Goal: Transaction & Acquisition: Purchase product/service

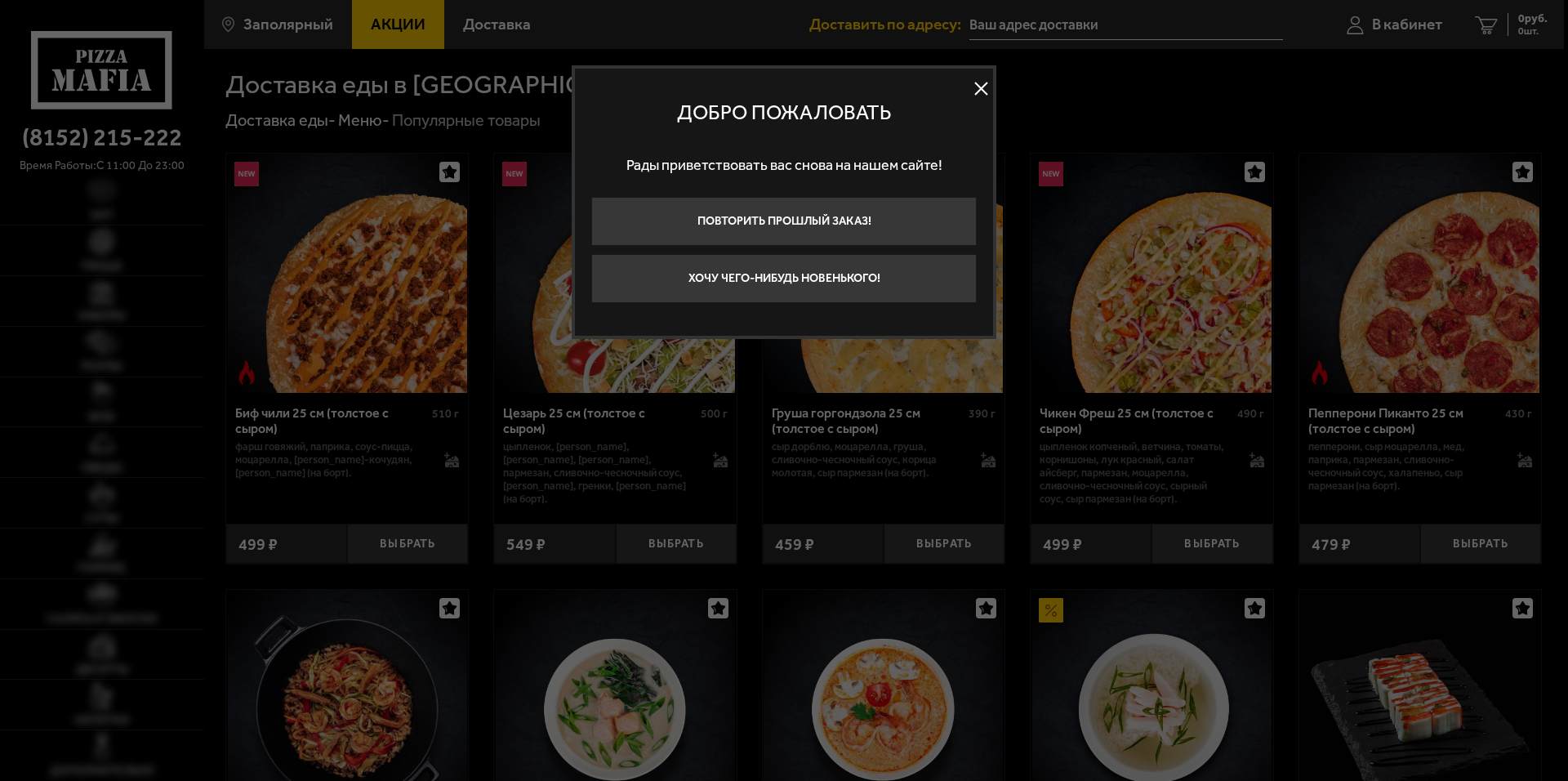
click at [799, 283] on button "Хочу чего-нибудь новенького!" at bounding box center [784, 279] width 385 height 49
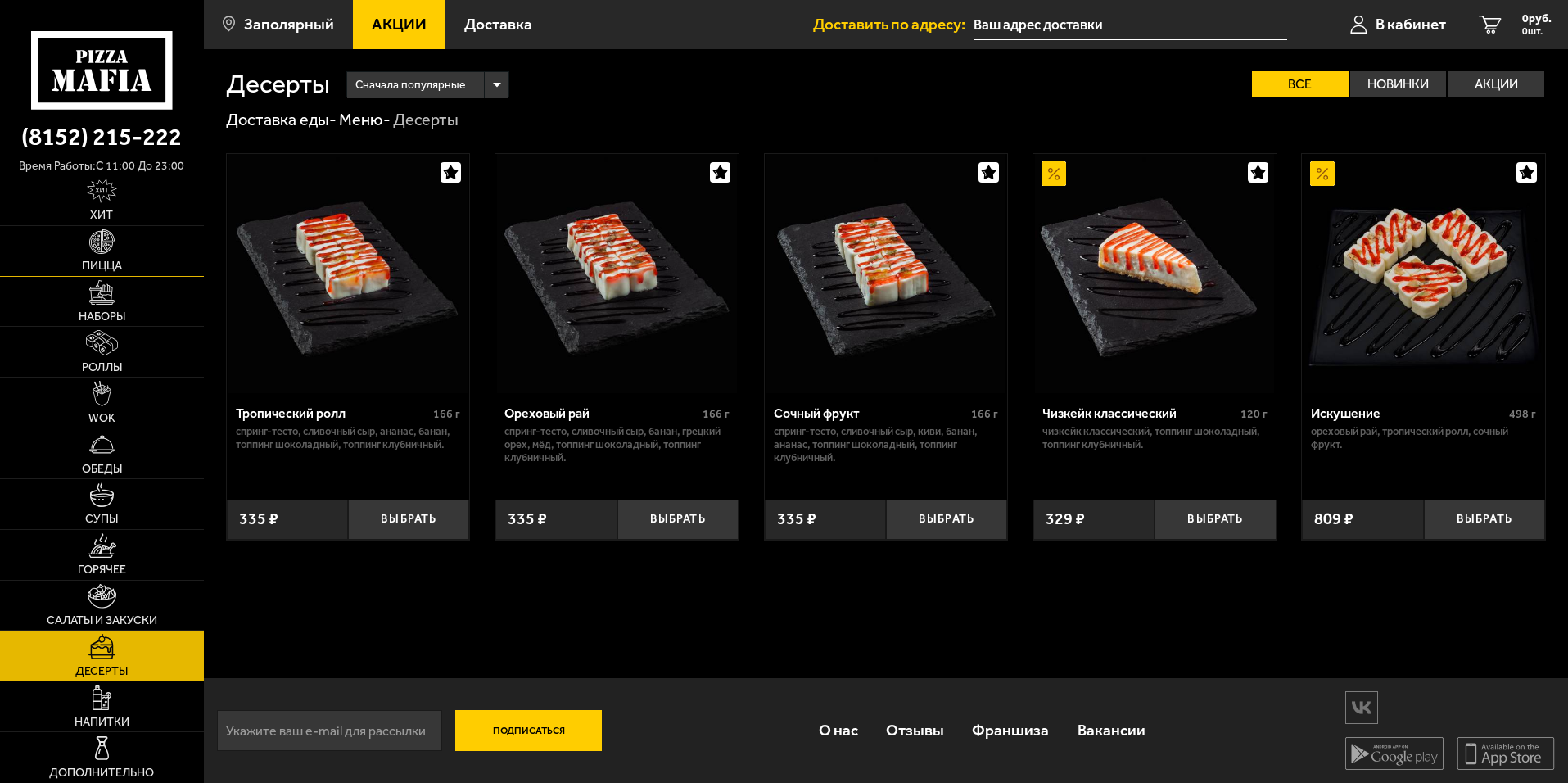
click at [118, 262] on span "Пицца" at bounding box center [102, 265] width 40 height 11
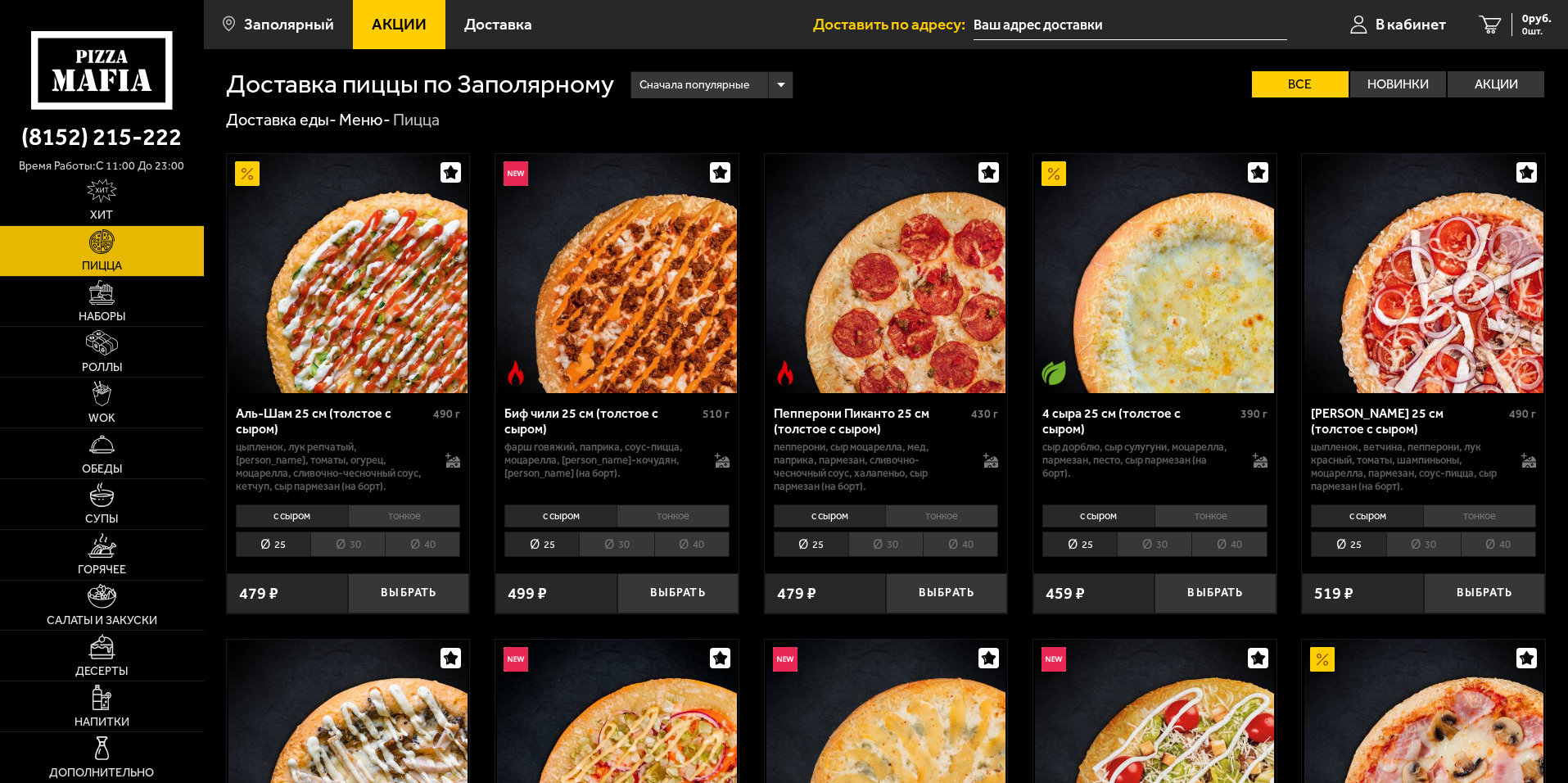
click at [401, 530] on div "с сыром тонкое 25 30 40 Топпинги" at bounding box center [348, 529] width 243 height 62
click at [406, 540] on li "40" at bounding box center [422, 544] width 75 height 25
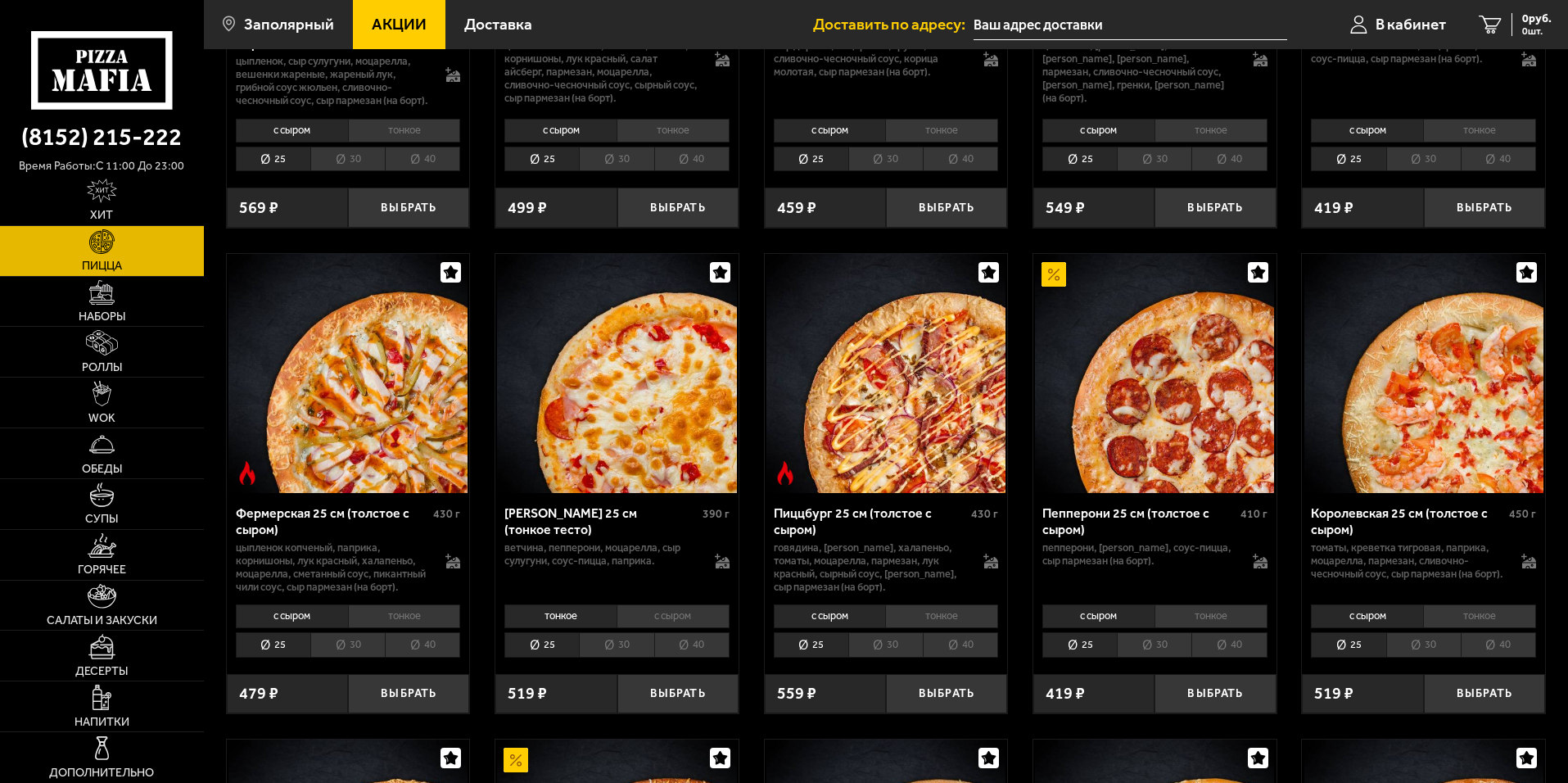
scroll to position [901, 0]
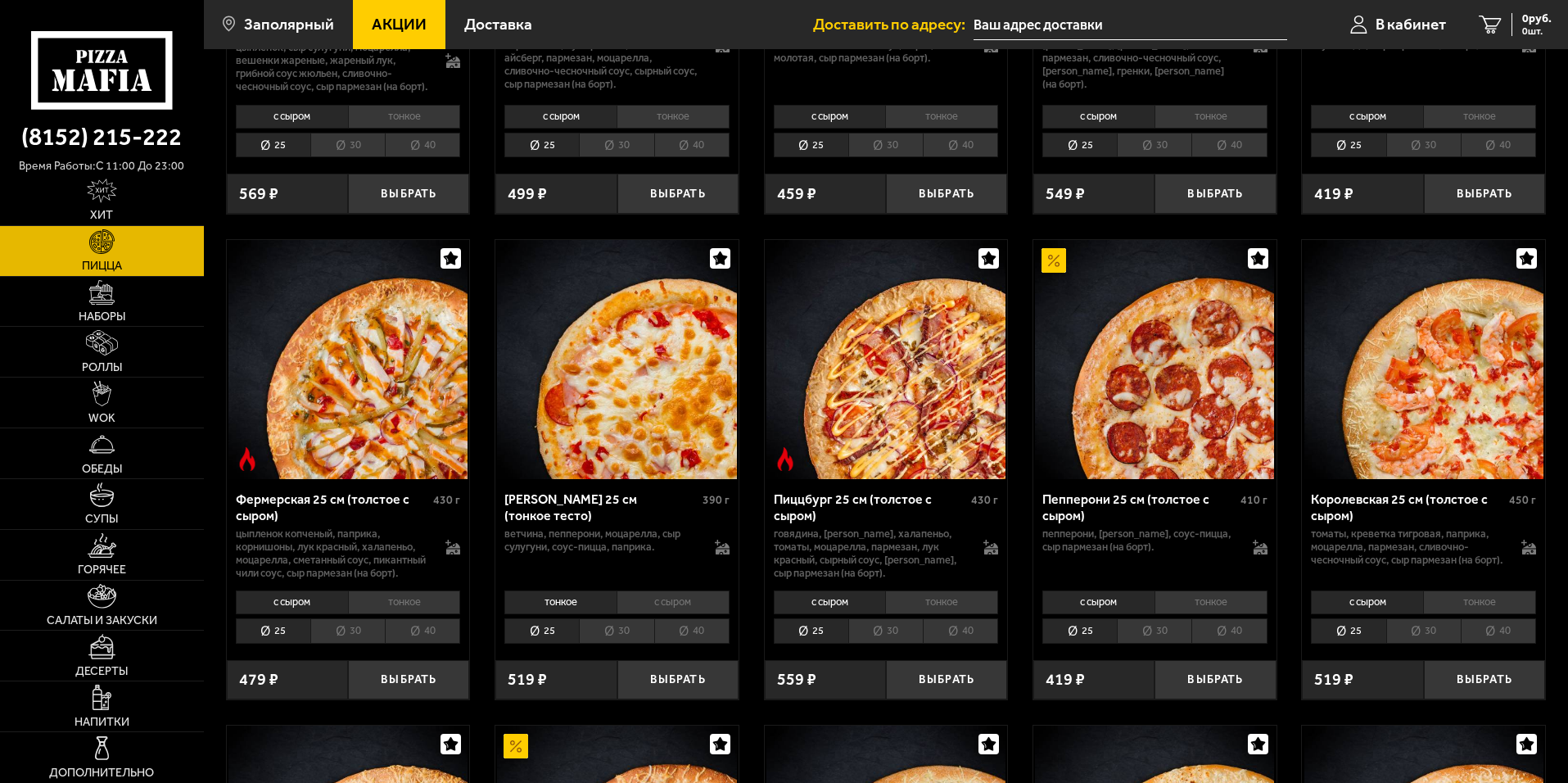
click at [941, 644] on li "40" at bounding box center [960, 631] width 75 height 25
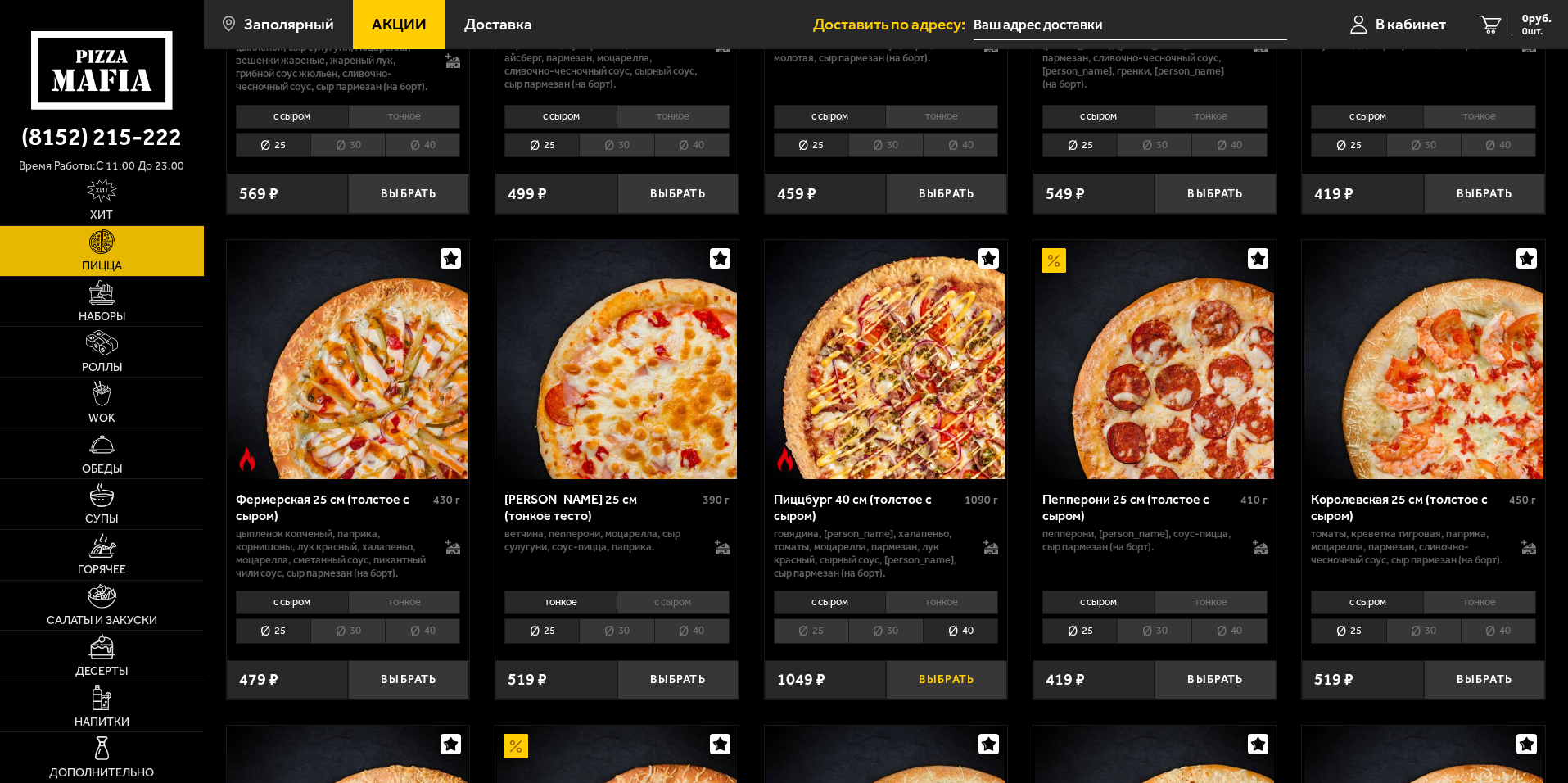
click at [946, 701] on button "Выбрать" at bounding box center [946, 681] width 121 height 40
click at [95, 688] on img at bounding box center [102, 697] width 19 height 25
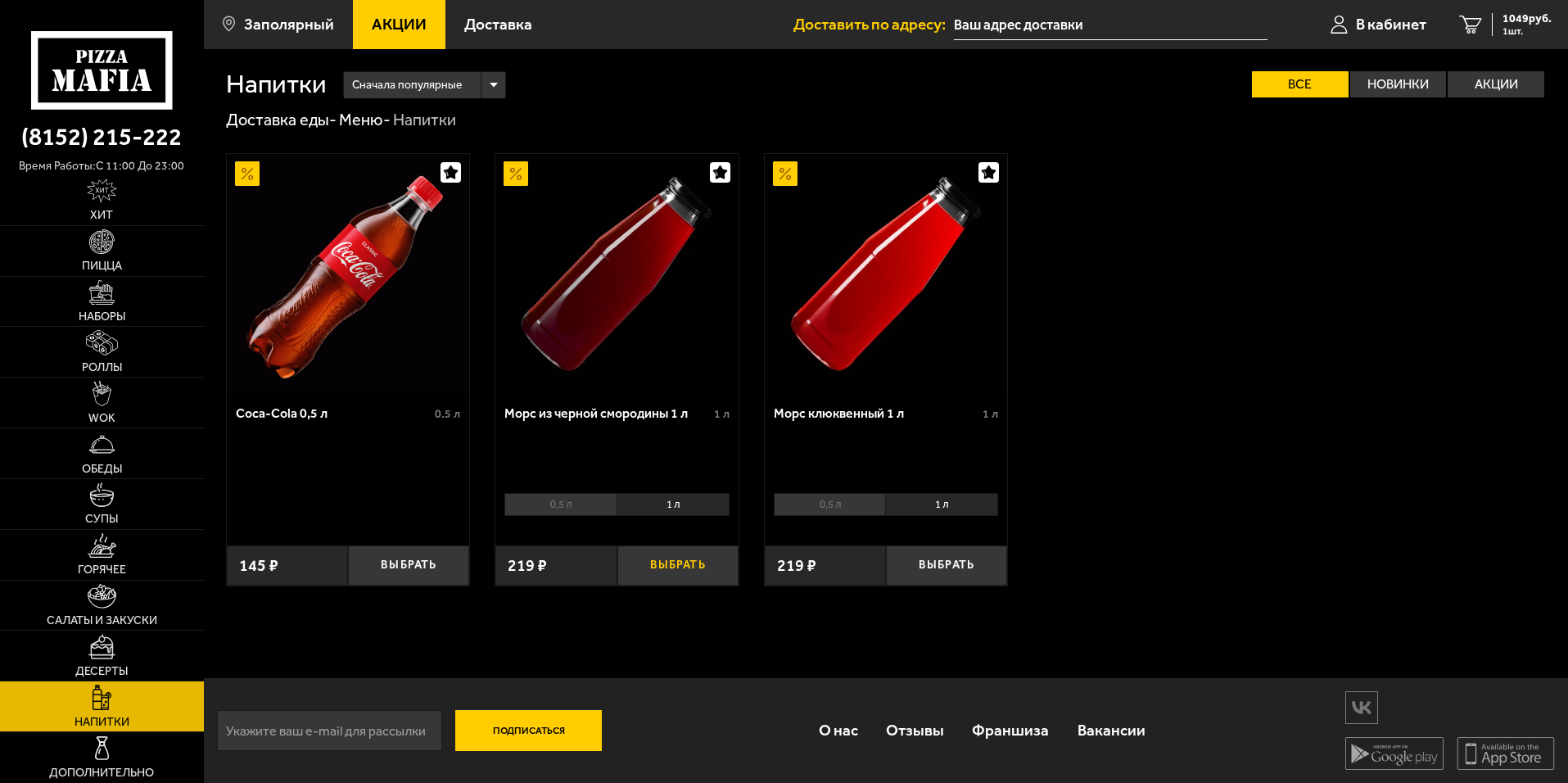
click at [680, 571] on button "Выбрать" at bounding box center [678, 566] width 121 height 40
drag, startPoint x: 447, startPoint y: 570, endPoint x: 482, endPoint y: 568, distance: 35.1
click at [447, 570] on button "Выбрать" at bounding box center [408, 566] width 121 height 40
click at [84, 759] on link "Дополнительно" at bounding box center [102, 757] width 204 height 50
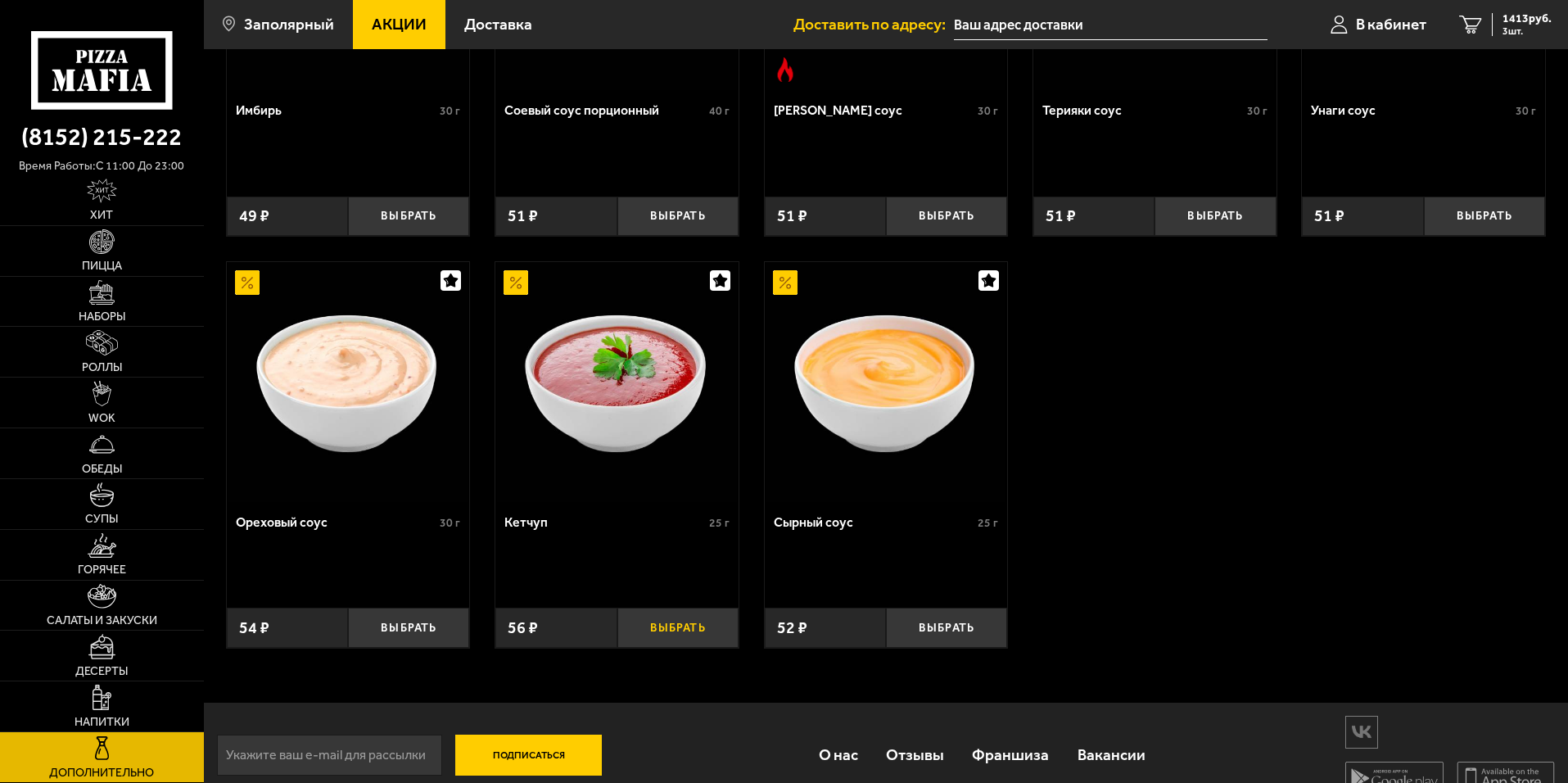
scroll to position [744, 0]
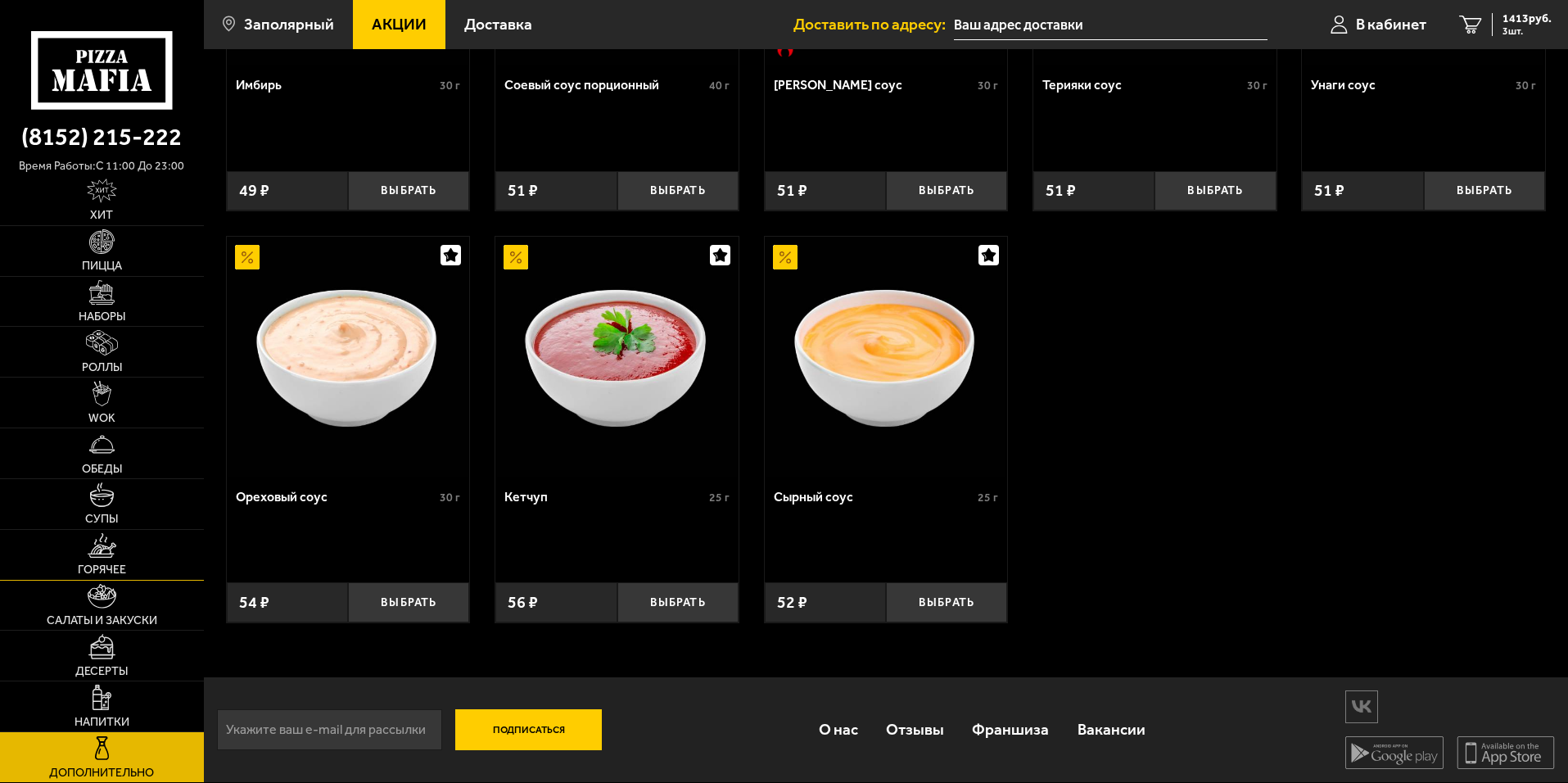
click at [119, 566] on span "Горячее" at bounding box center [102, 569] width 48 height 11
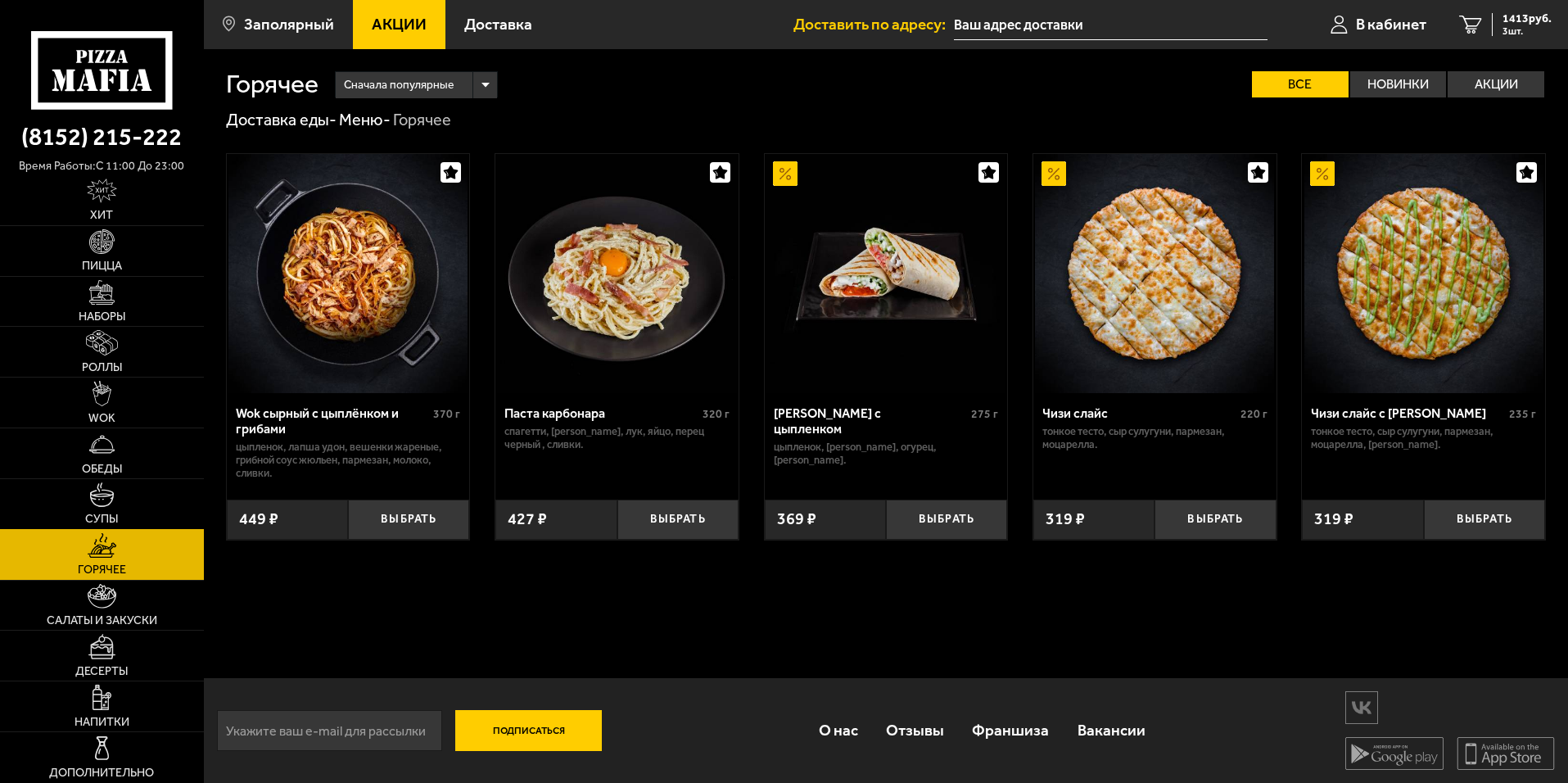
click at [81, 496] on link "Супы" at bounding box center [102, 504] width 204 height 50
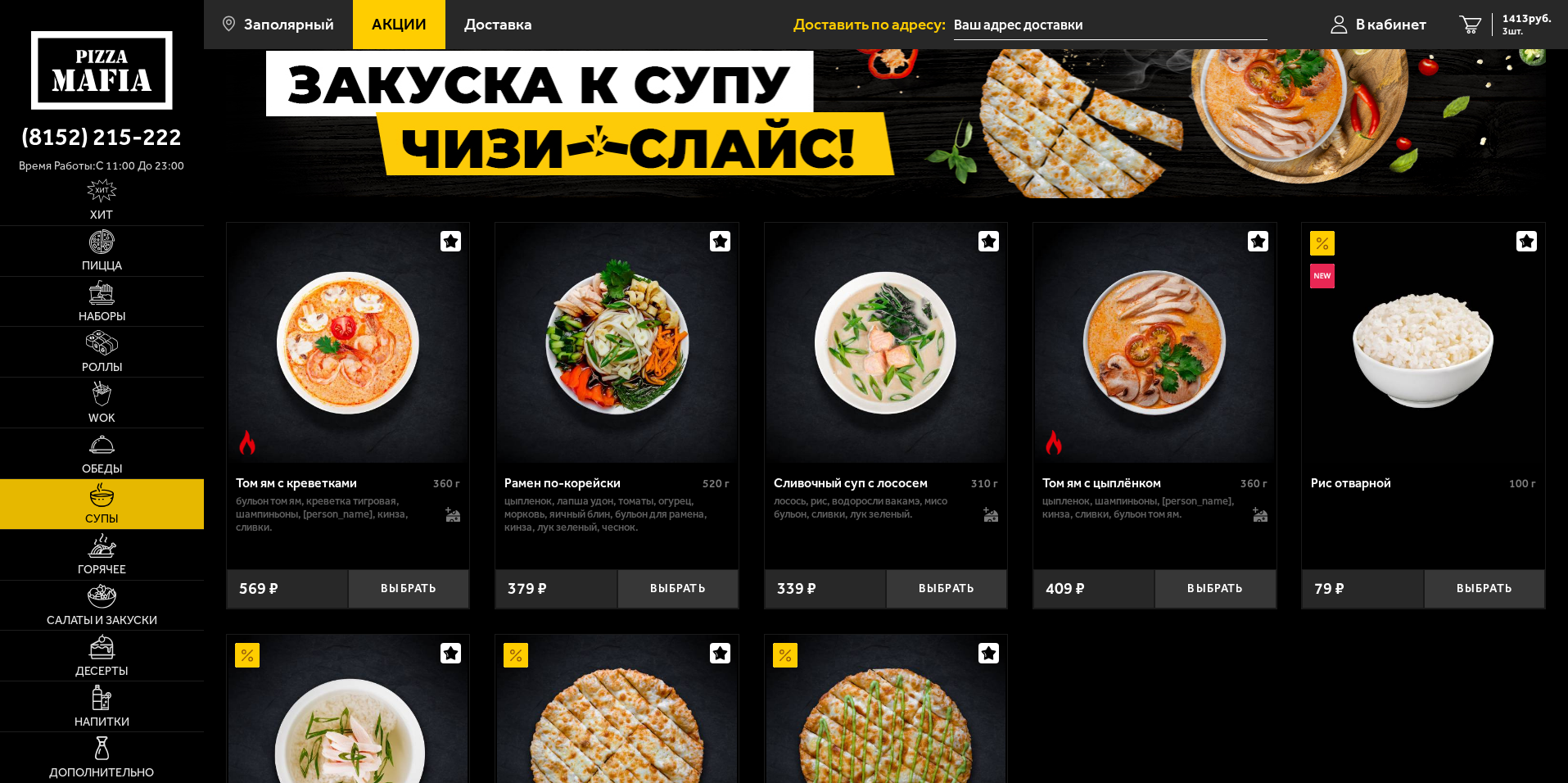
scroll to position [328, 0]
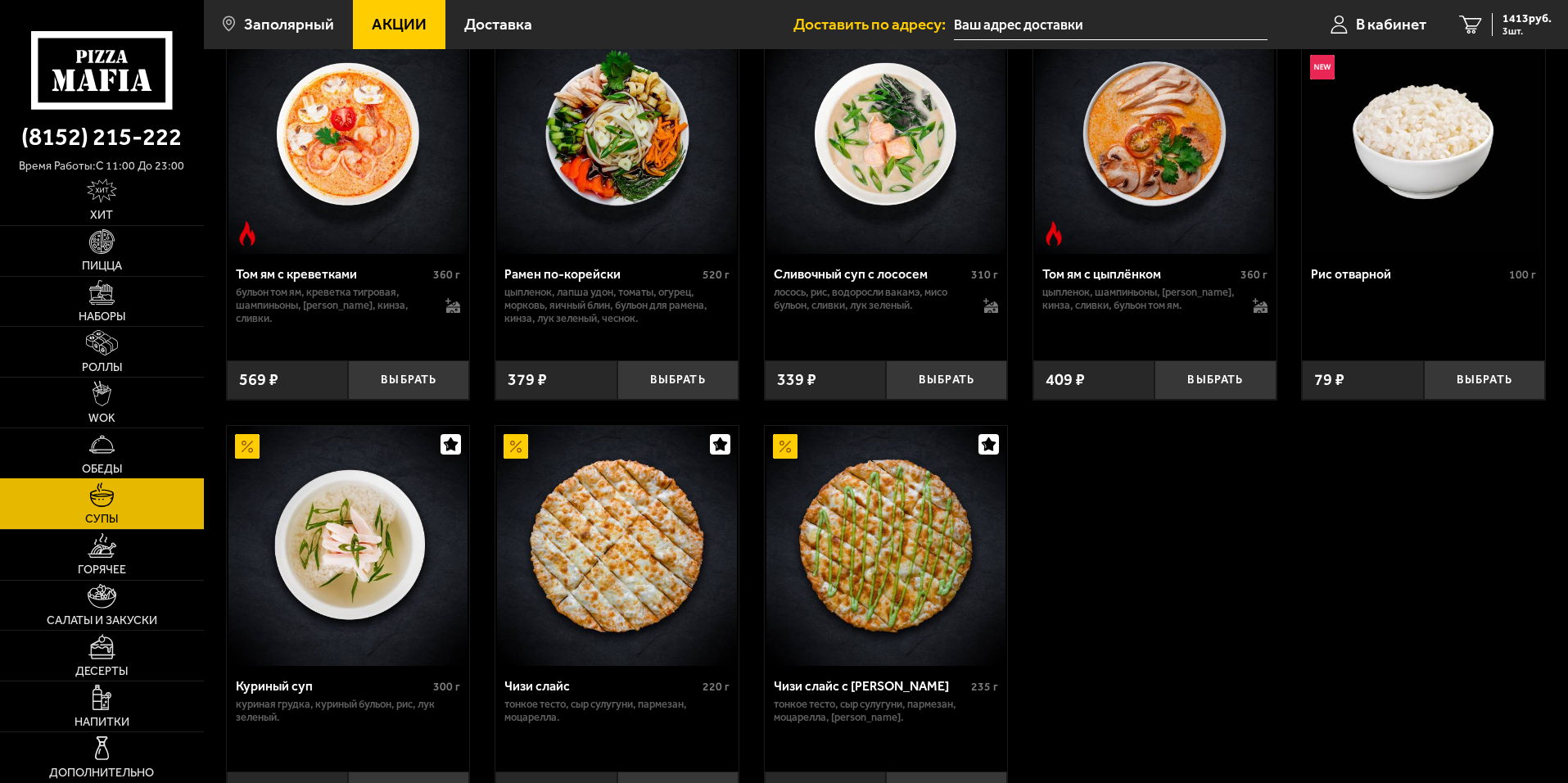
click at [57, 462] on link "Обеды" at bounding box center [102, 453] width 204 height 50
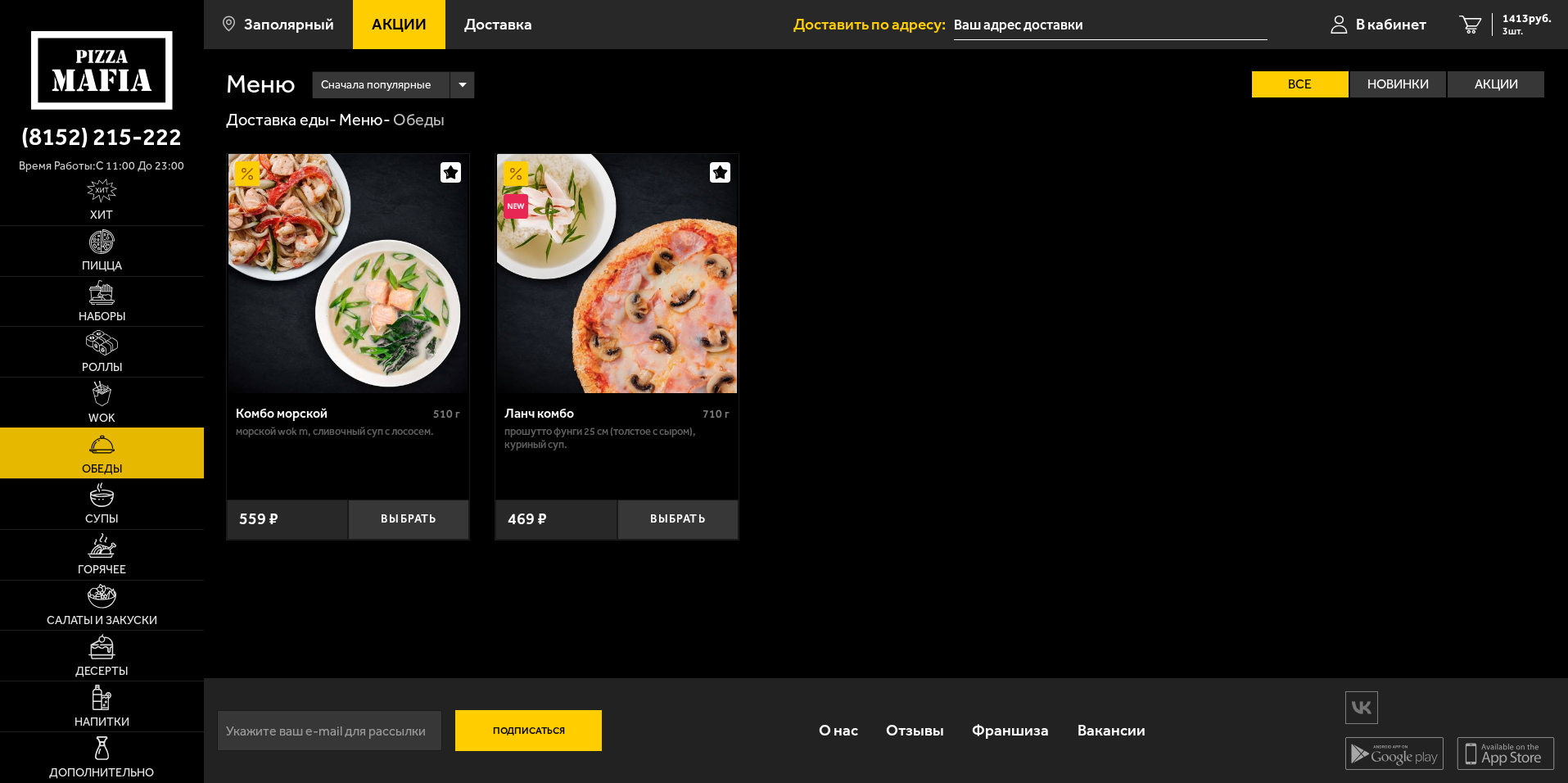
drag, startPoint x: 101, startPoint y: 417, endPoint x: 113, endPoint y: 413, distance: 12.6
click at [101, 416] on span "WOK" at bounding box center [102, 418] width 27 height 11
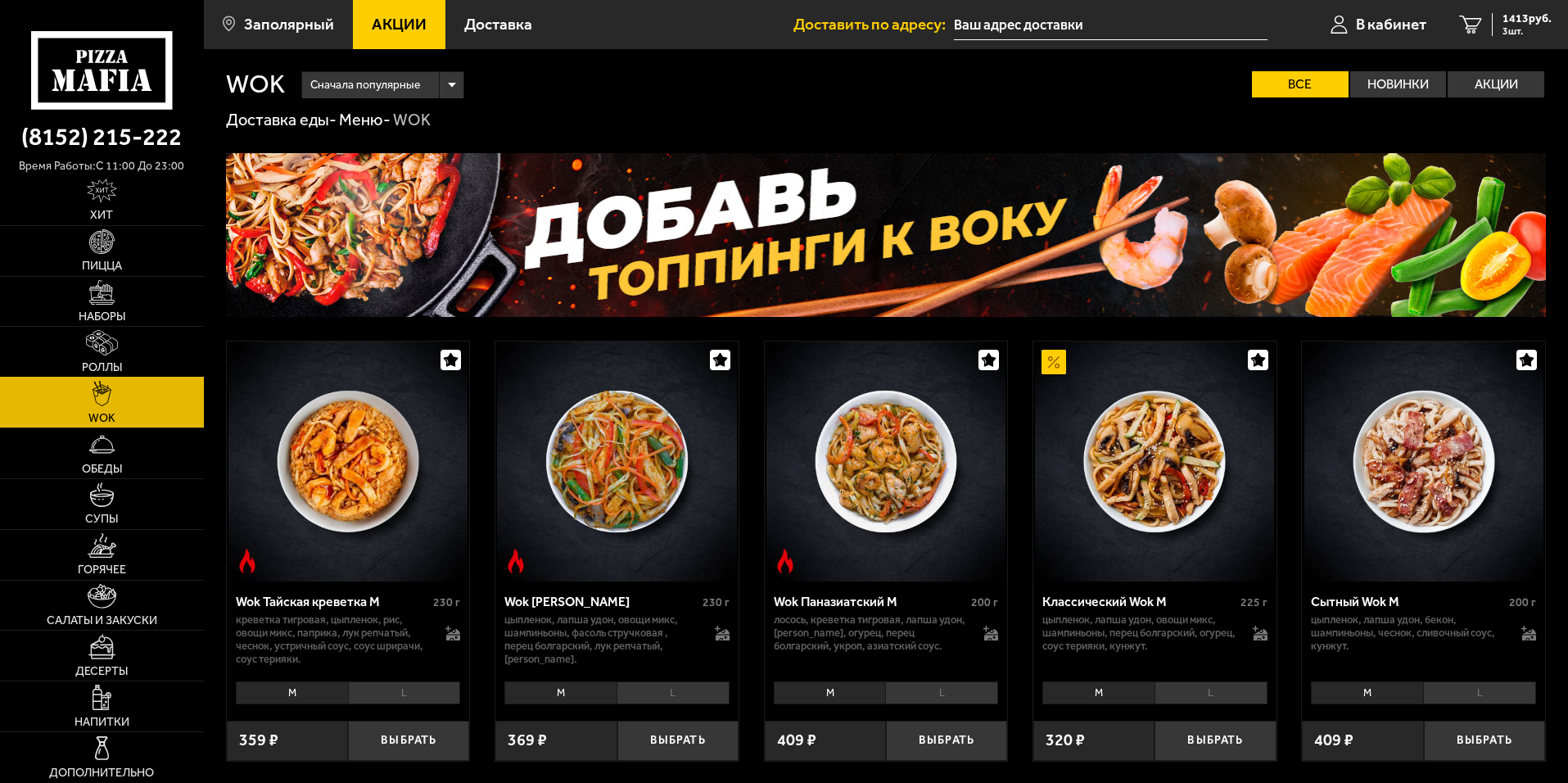
click at [122, 345] on link "Роллы" at bounding box center [102, 351] width 204 height 50
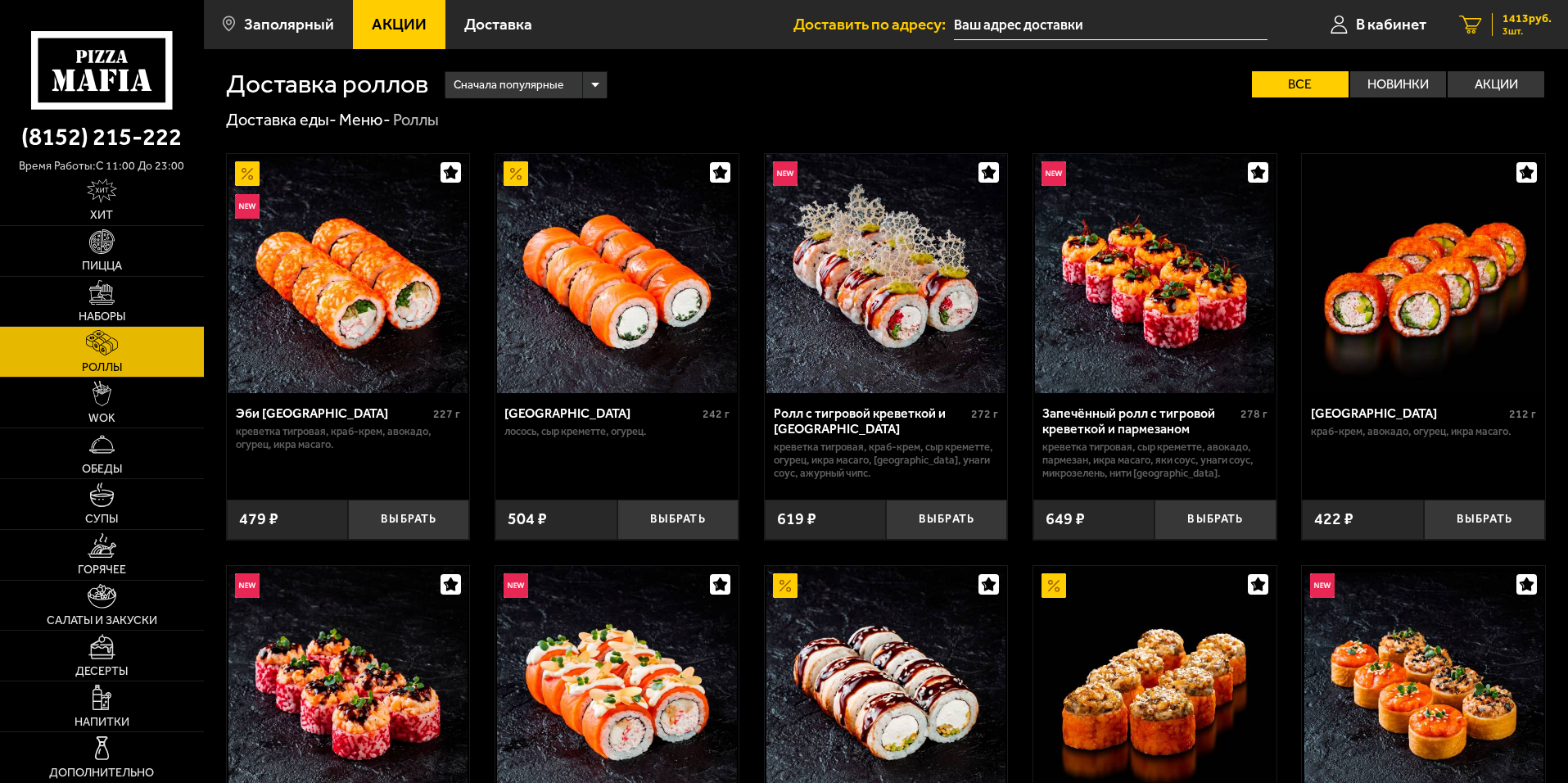
click at [1543, 19] on span "1413 руб." at bounding box center [1527, 18] width 49 height 11
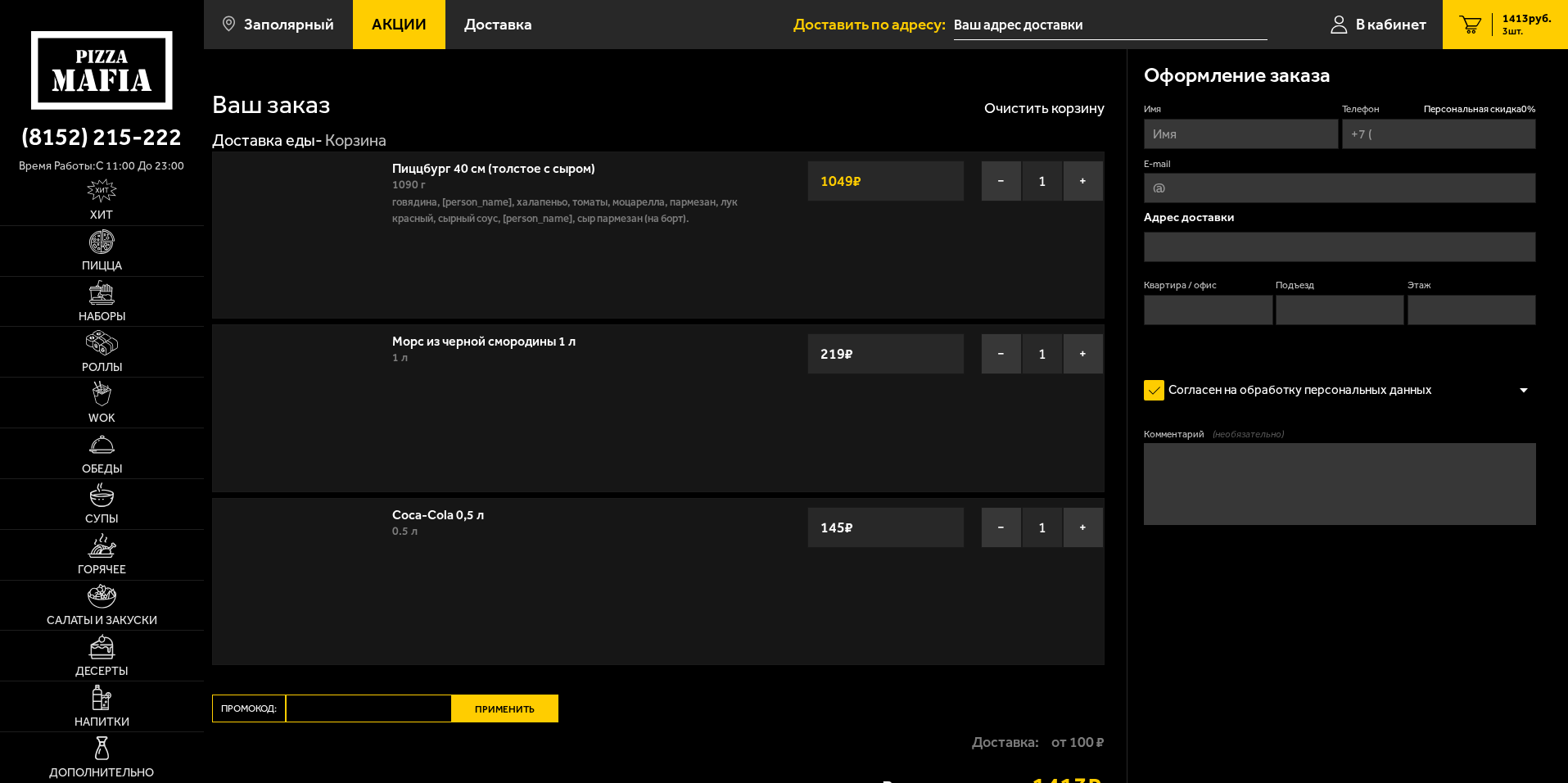
type input "[PHONE_NUMBER]"
type input "[STREET_ADDRESS]"
type input "96"
type input "6"
type input "5"
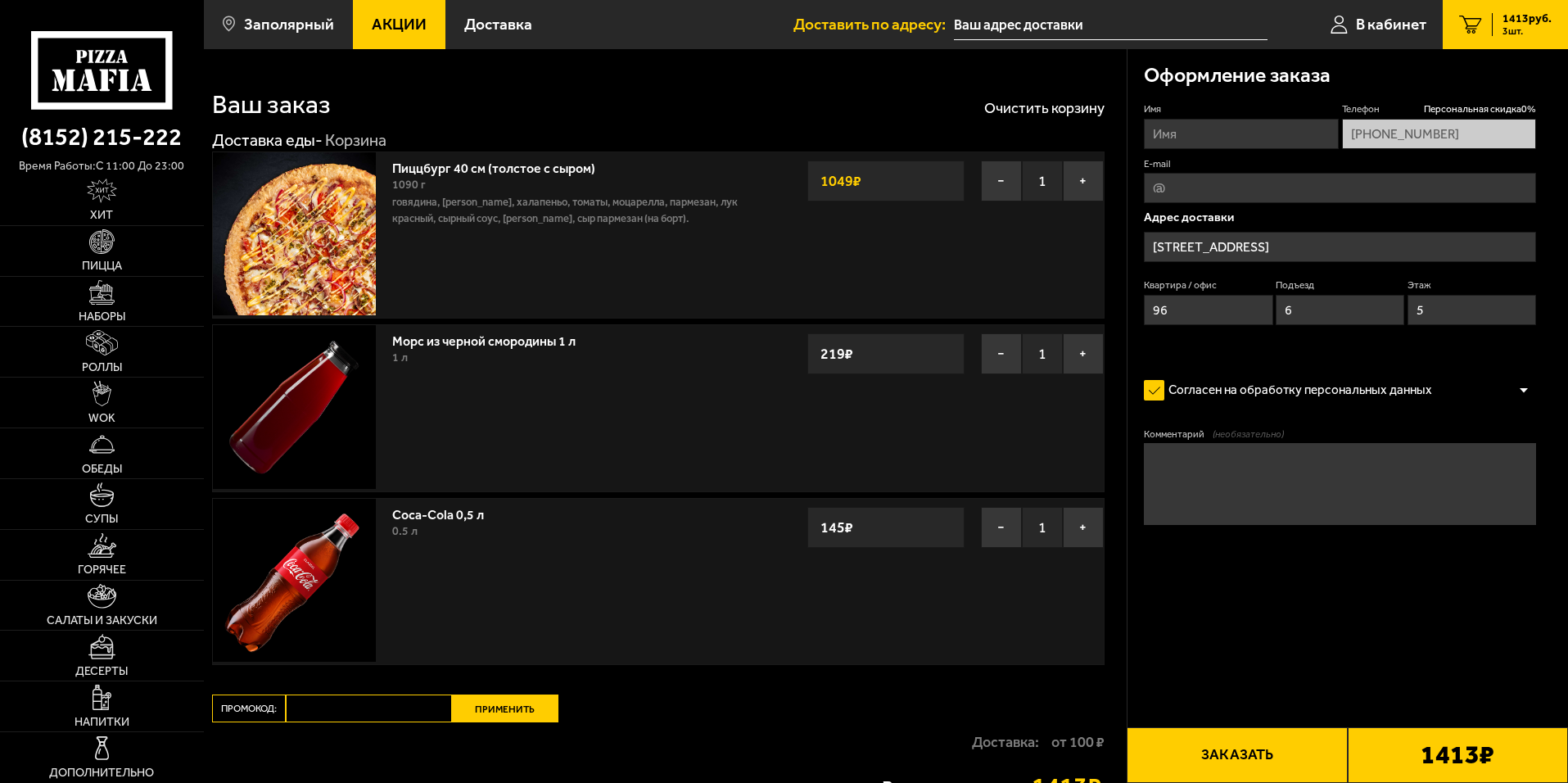
click at [1213, 142] on input "Имя" at bounding box center [1241, 134] width 194 height 31
click at [1226, 139] on input "Имя" at bounding box center [1241, 134] width 194 height 31
type input "[PERSON_NAME]"
type input "[EMAIL_ADDRESS][DOMAIN_NAME]"
click at [1420, 754] on b "1413 ₽" at bounding box center [1457, 755] width 74 height 26
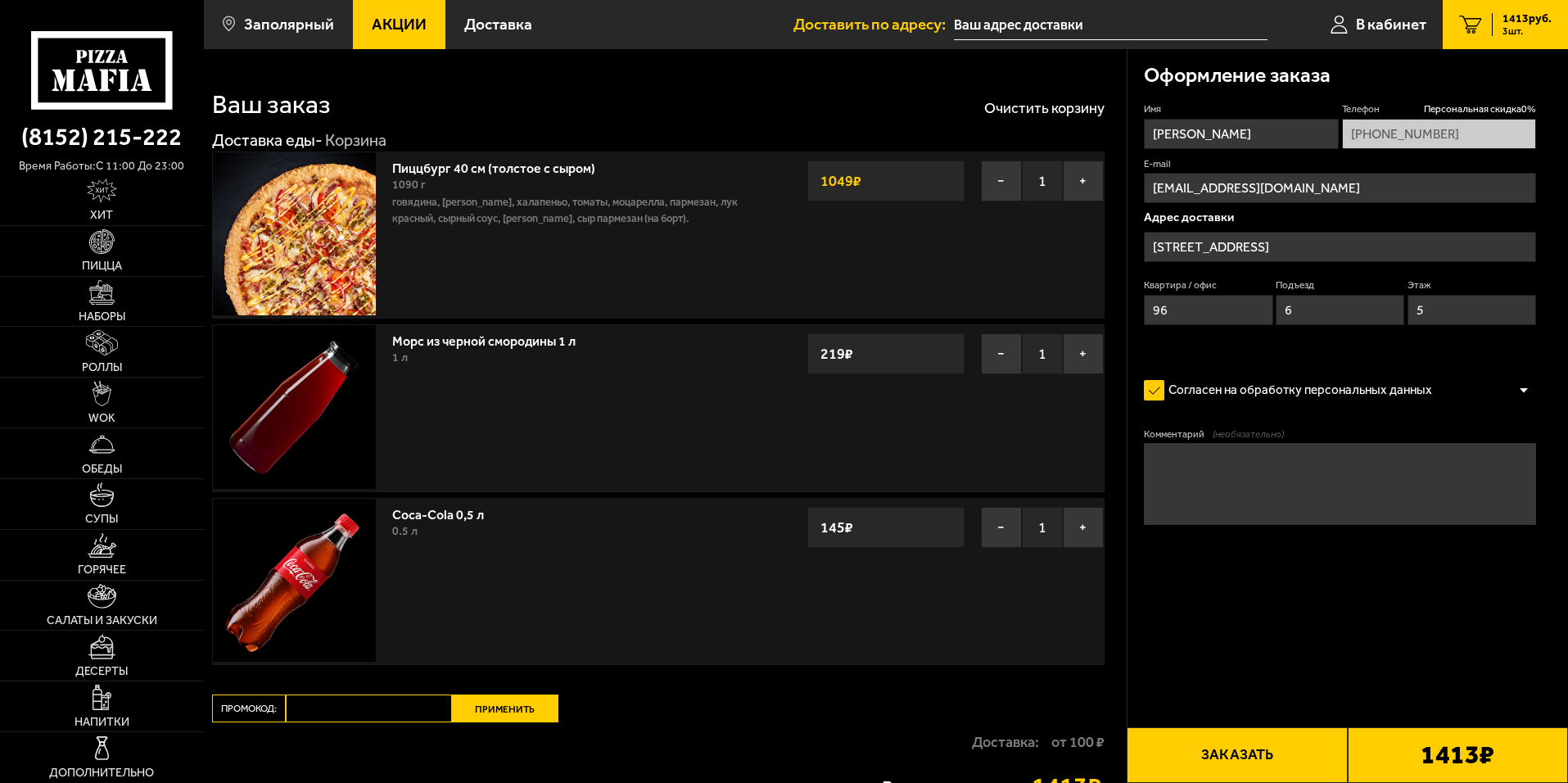
click at [1282, 754] on button "Заказать" at bounding box center [1237, 755] width 221 height 56
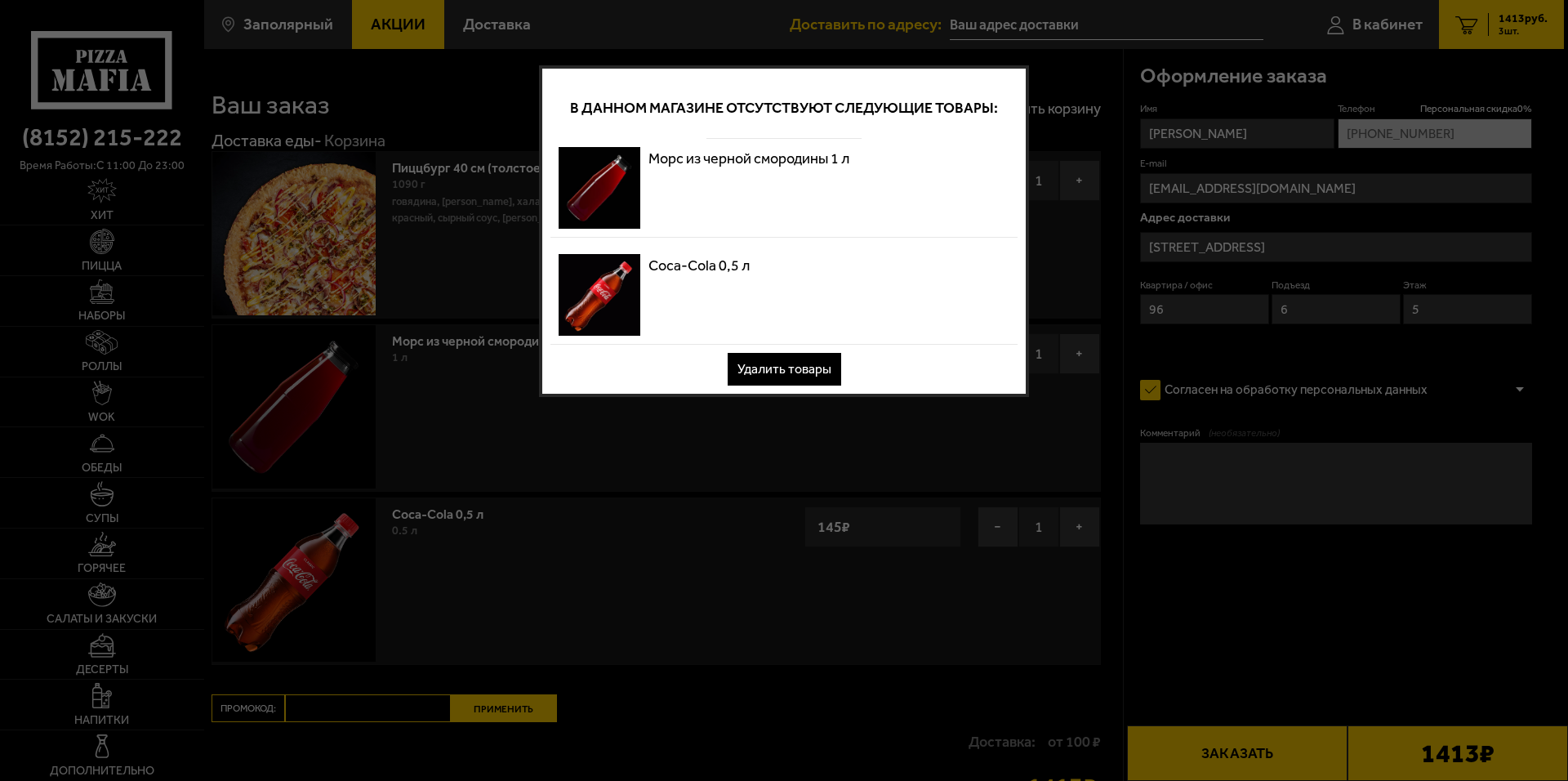
click at [913, 499] on div at bounding box center [784, 390] width 1568 height 781
click at [777, 370] on button "Удалить товары" at bounding box center [784, 369] width 114 height 32
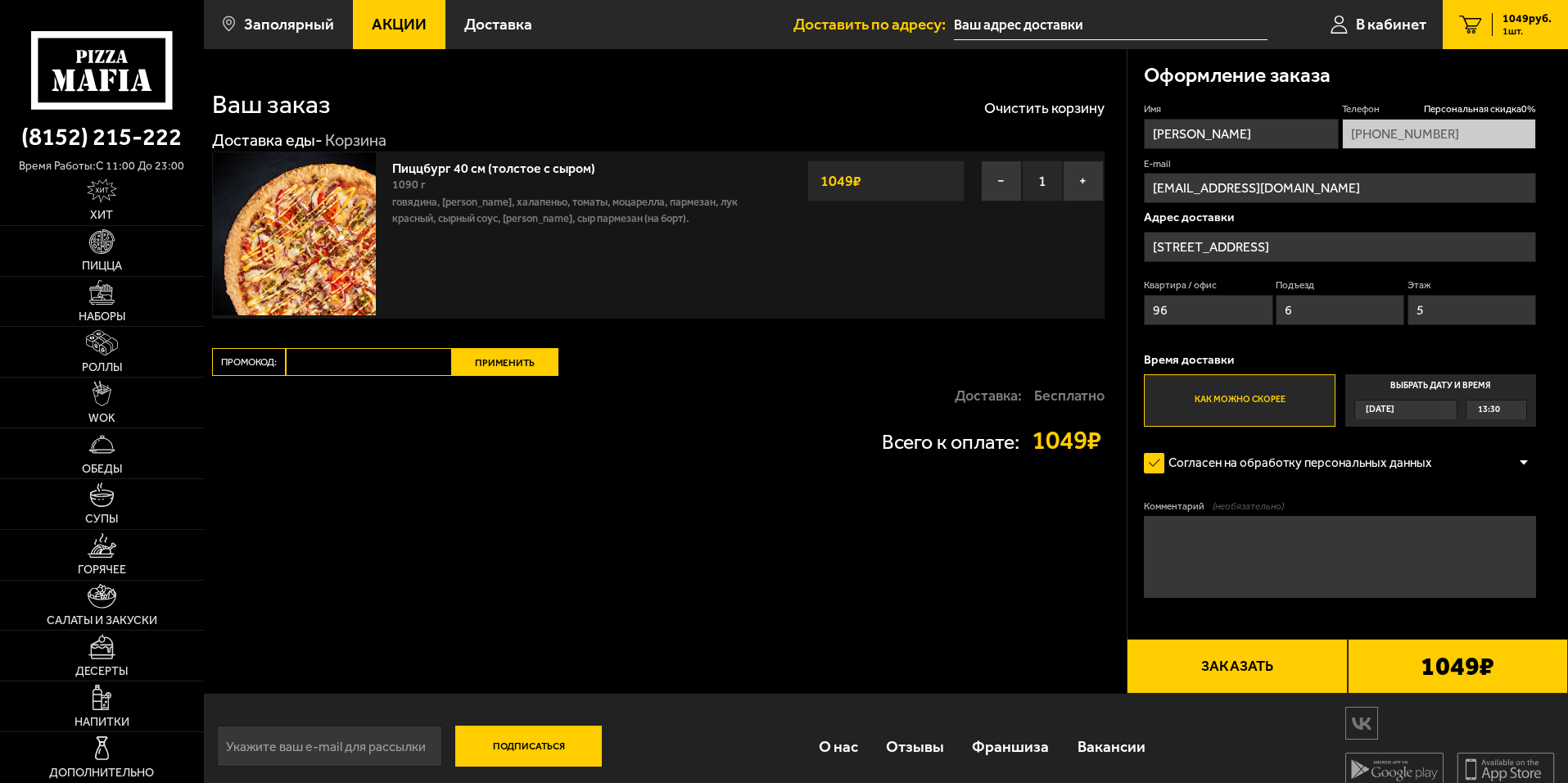
click at [1332, 691] on button "Заказать" at bounding box center [1237, 667] width 221 height 56
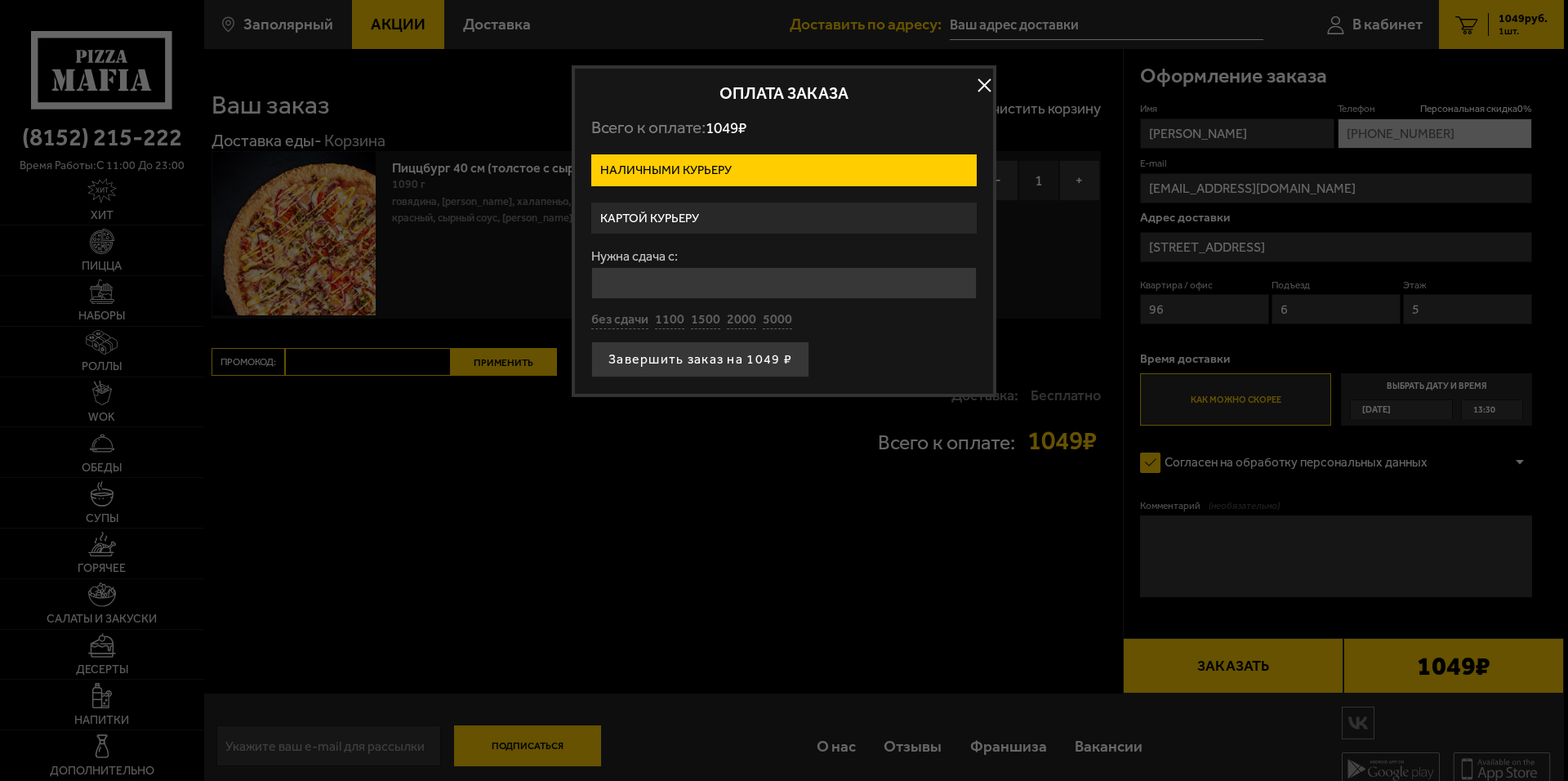
drag, startPoint x: 750, startPoint y: 221, endPoint x: 759, endPoint y: 227, distance: 10.8
click at [753, 225] on label "Картой курьеру" at bounding box center [784, 218] width 385 height 31
click at [0, 0] on input "Картой курьеру" at bounding box center [0, 0] width 0 height 0
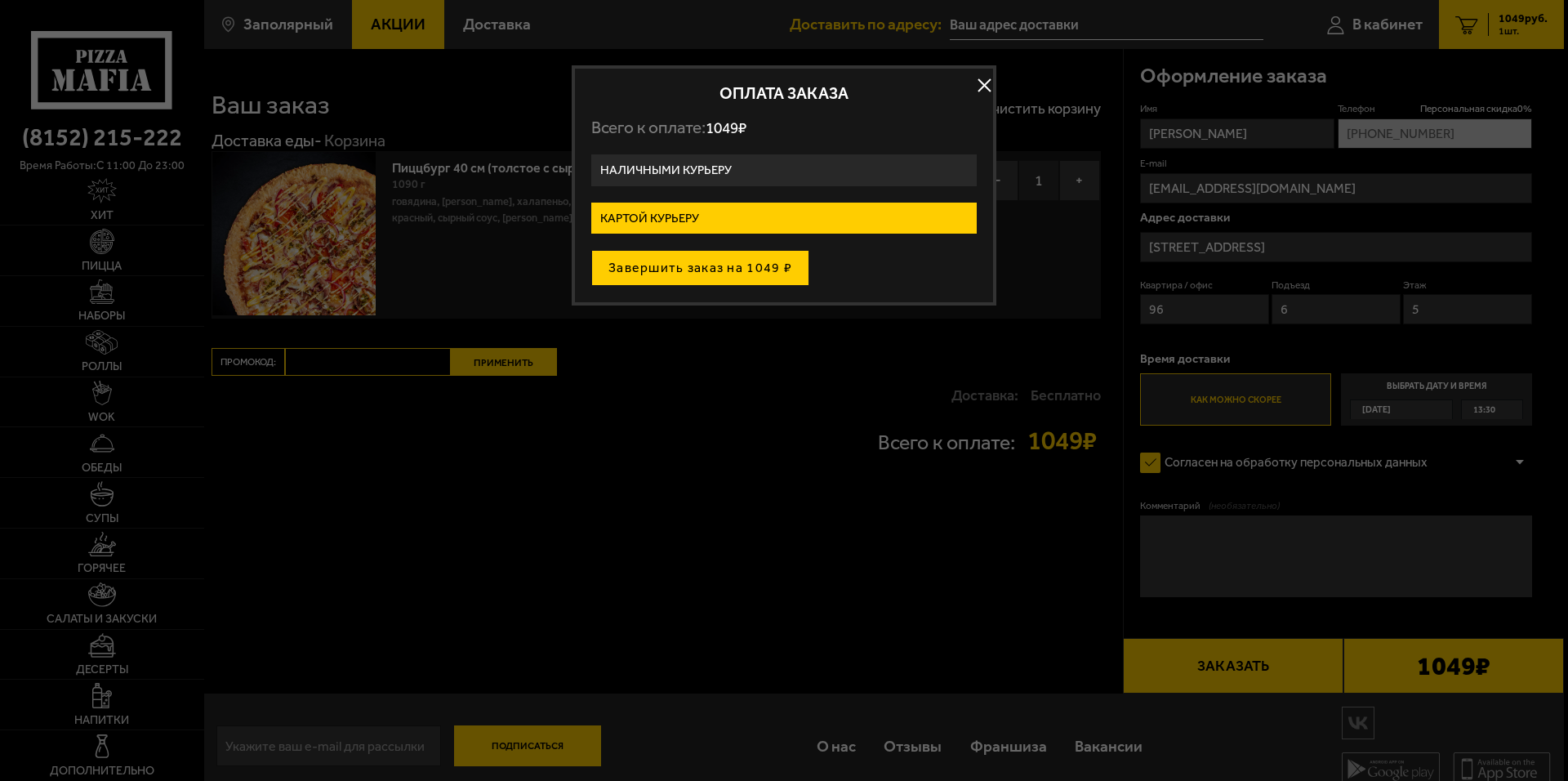
click at [784, 271] on button "Завершить заказ на 1049 ₽" at bounding box center [701, 267] width 218 height 36
